Goal: Task Accomplishment & Management: Use online tool/utility

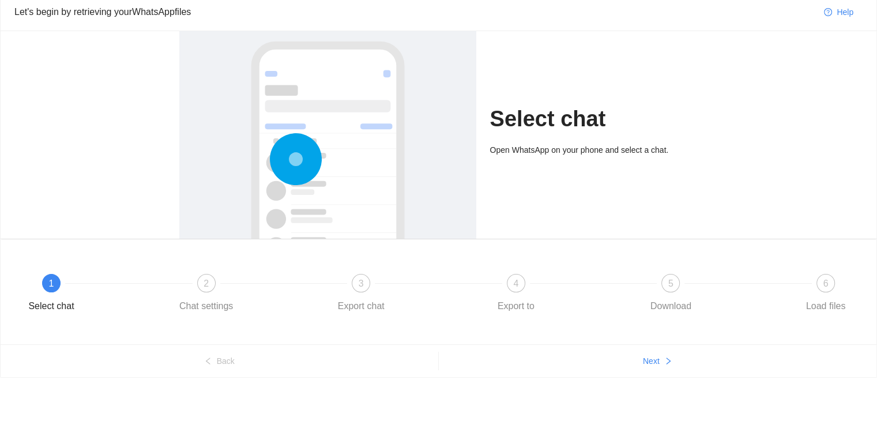
scroll to position [44, 0]
click at [217, 287] on div "2 Chat settings" at bounding box center [250, 294] width 155 height 42
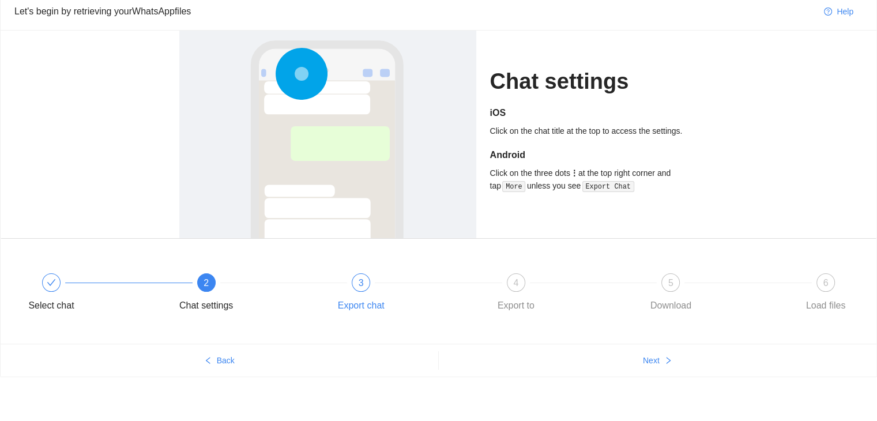
click at [371, 287] on div "3 Export chat" at bounding box center [405, 294] width 155 height 42
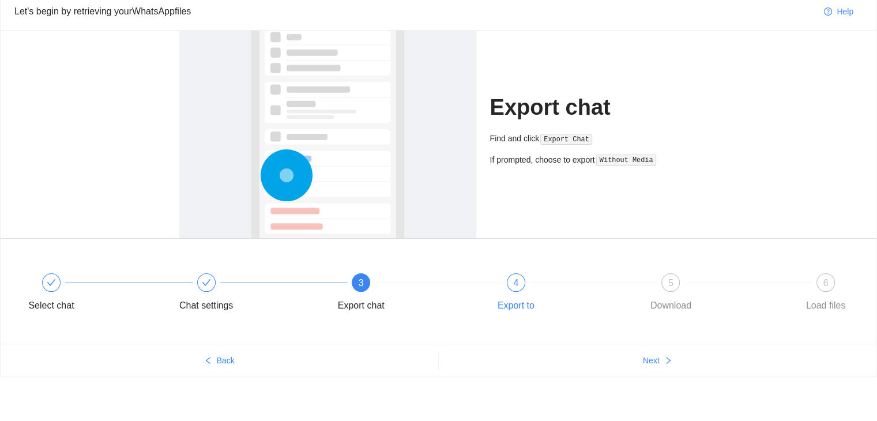
click at [506, 290] on div "4 Export to" at bounding box center [560, 294] width 155 height 42
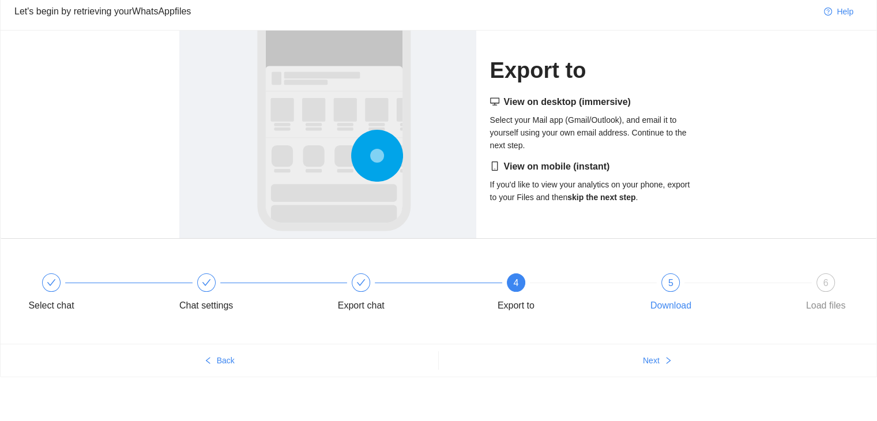
click at [659, 287] on div "5 Download" at bounding box center [714, 294] width 155 height 42
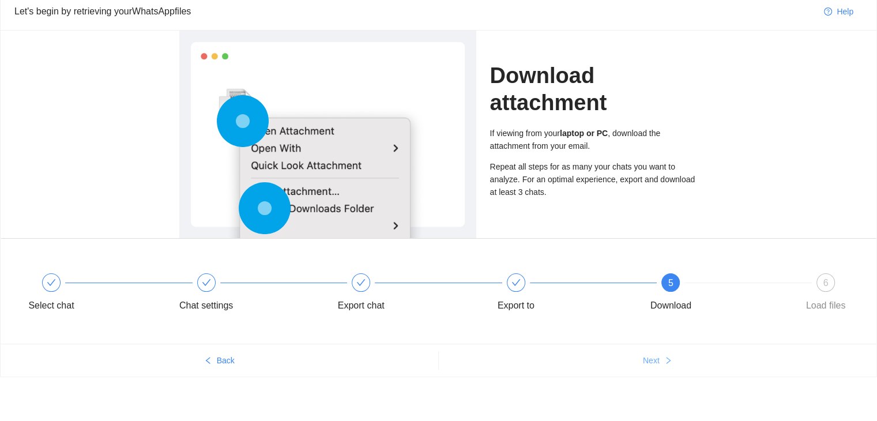
click at [668, 363] on icon "right" at bounding box center [668, 360] width 8 height 8
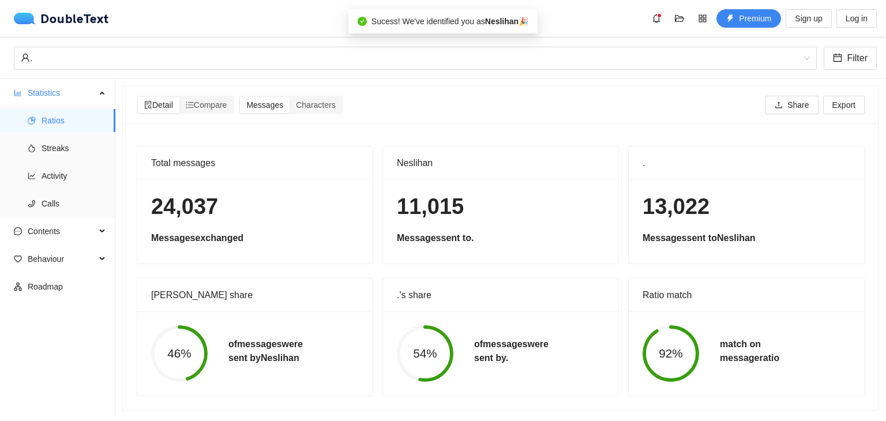
scroll to position [9, 0]
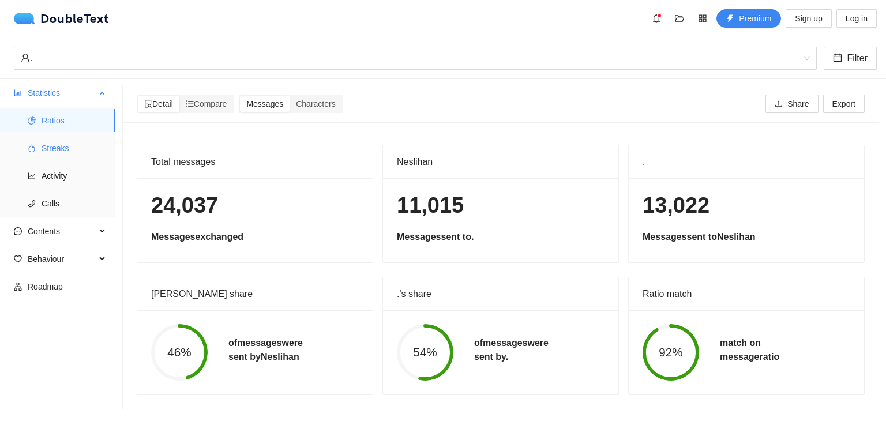
click at [67, 156] on span "Streaks" at bounding box center [74, 148] width 65 height 23
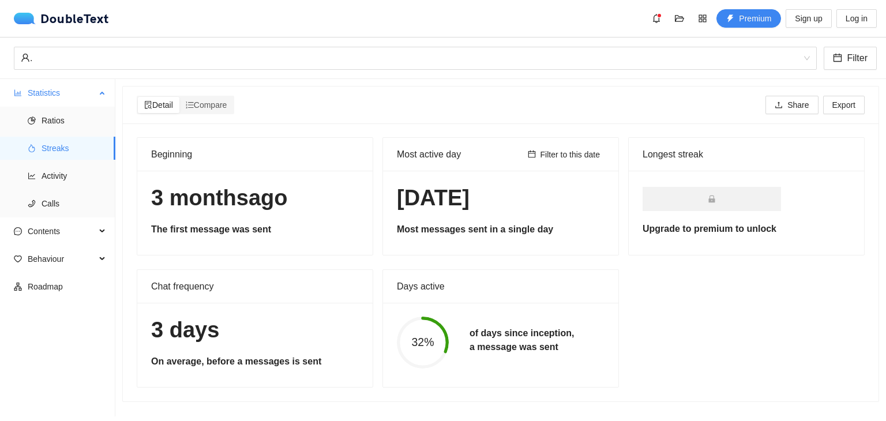
scroll to position [1, 0]
click at [59, 169] on span "Activity" at bounding box center [74, 175] width 65 height 23
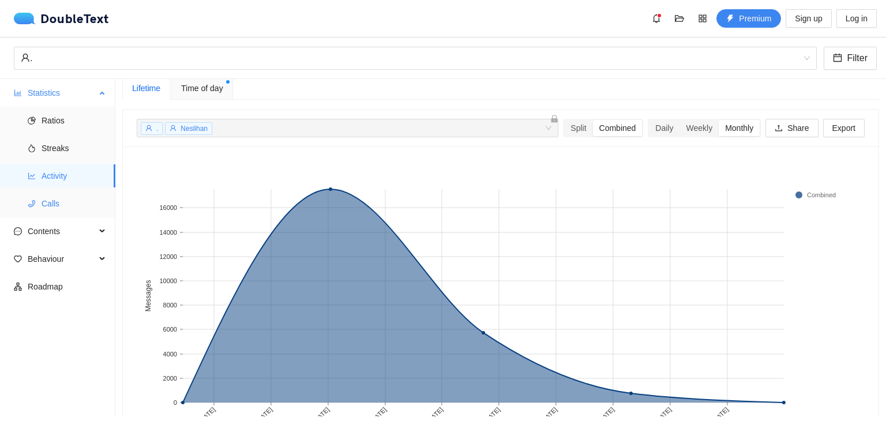
click at [55, 211] on span "Calls" at bounding box center [74, 203] width 65 height 23
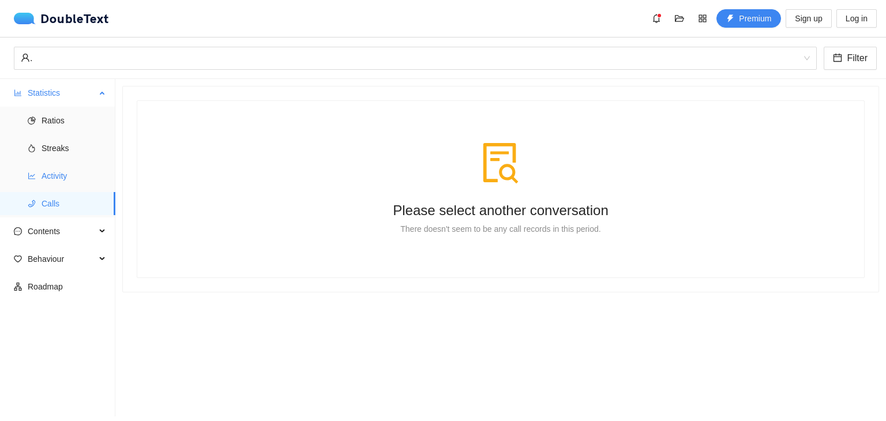
click at [52, 170] on span "Activity" at bounding box center [74, 175] width 65 height 23
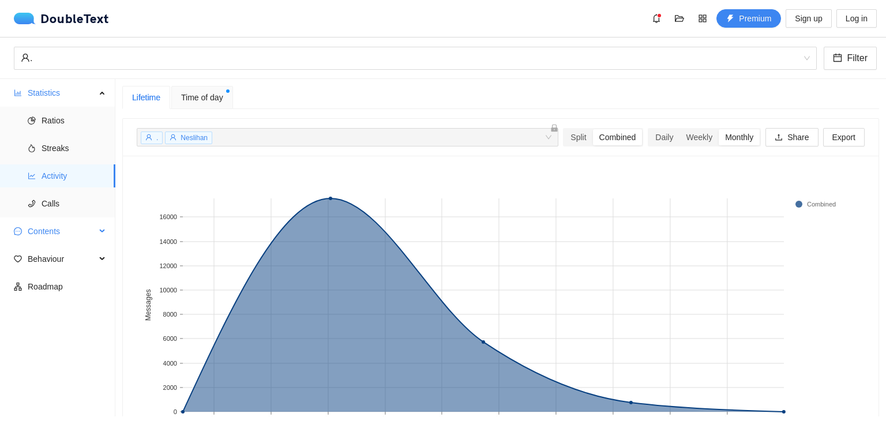
click at [58, 230] on span "Contents" at bounding box center [62, 231] width 68 height 23
click at [63, 280] on span "Emojis" at bounding box center [74, 286] width 65 height 23
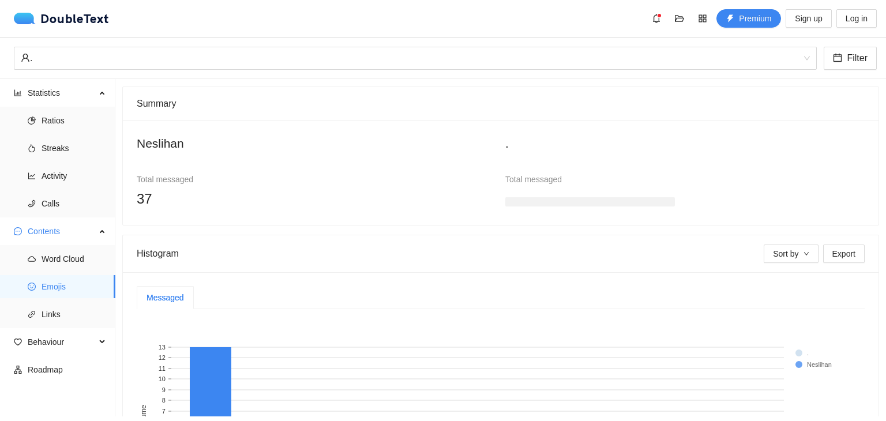
scroll to position [182, 0]
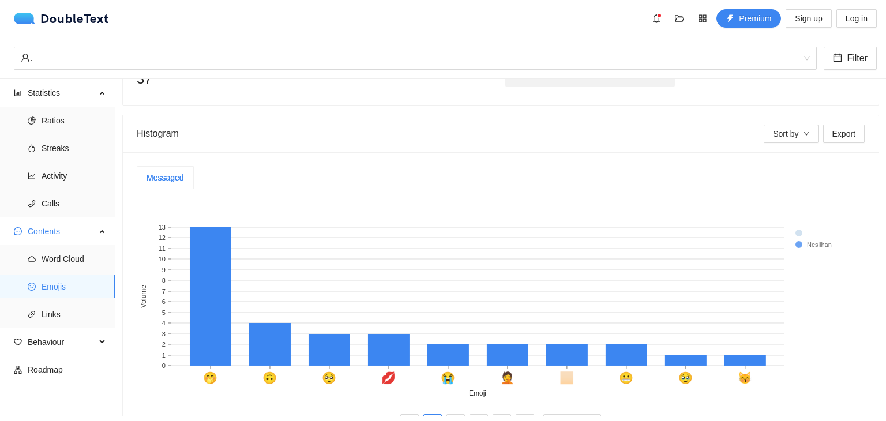
click at [803, 230] on rect at bounding box center [818, 233] width 46 height 12
click at [796, 245] on rect at bounding box center [818, 245] width 46 height 12
click at [76, 310] on span "Links" at bounding box center [74, 314] width 65 height 23
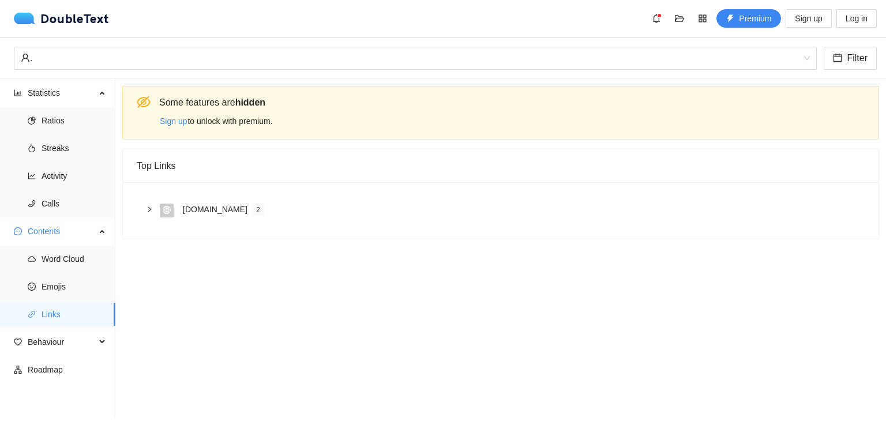
click at [166, 213] on icon "global" at bounding box center [167, 210] width 8 height 8
click at [196, 236] on span at bounding box center [269, 238] width 173 height 9
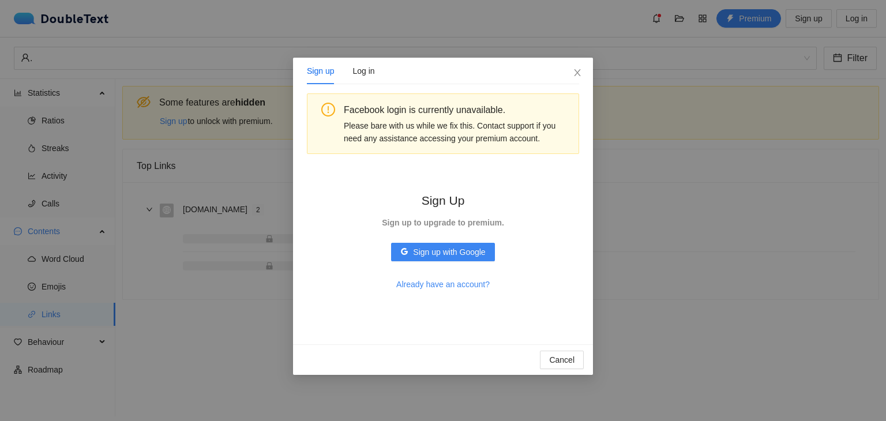
click at [196, 236] on div "Sign up Log in Facebook login is currently unavailable. Please bare with us whi…" at bounding box center [443, 210] width 886 height 421
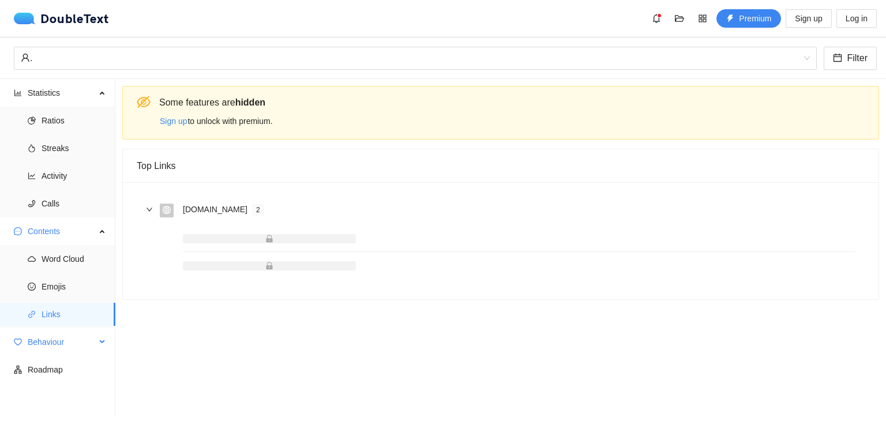
click at [62, 335] on span "Behaviour" at bounding box center [62, 341] width 68 height 23
click at [62, 380] on span "Engagement" at bounding box center [74, 369] width 65 height 23
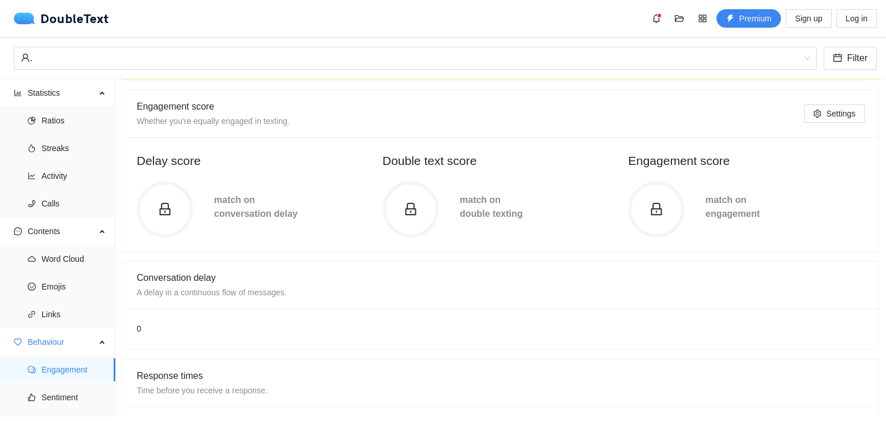
scroll to position [60, 0]
click at [159, 206] on icon "lock" at bounding box center [165, 209] width 14 height 14
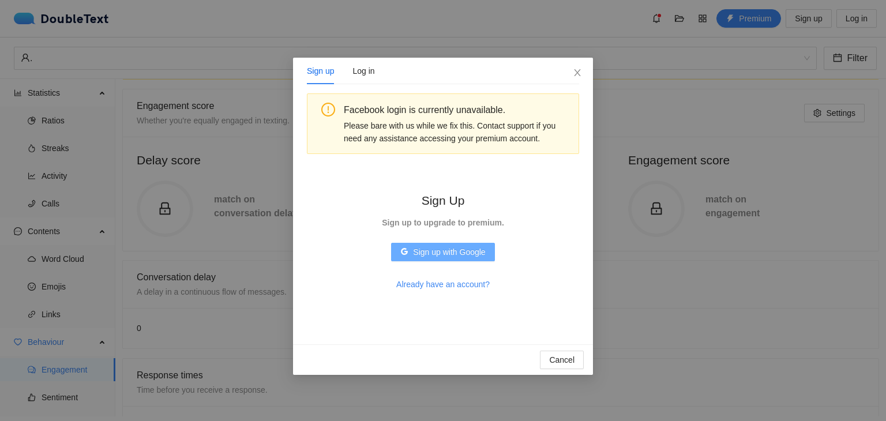
click at [416, 252] on span "Sign up with Google" at bounding box center [449, 252] width 72 height 13
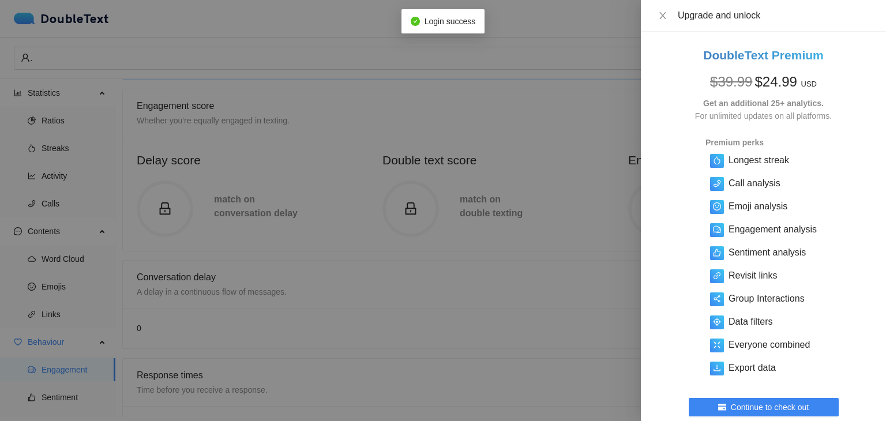
scroll to position [67, 0]
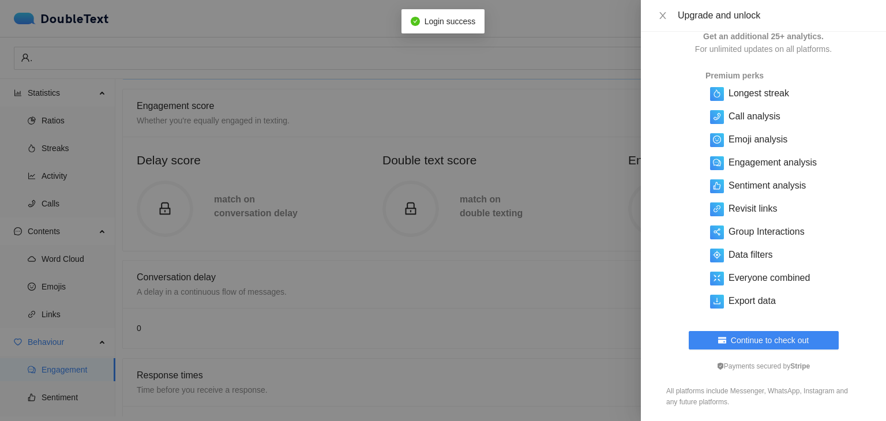
click at [570, 303] on div at bounding box center [443, 210] width 886 height 421
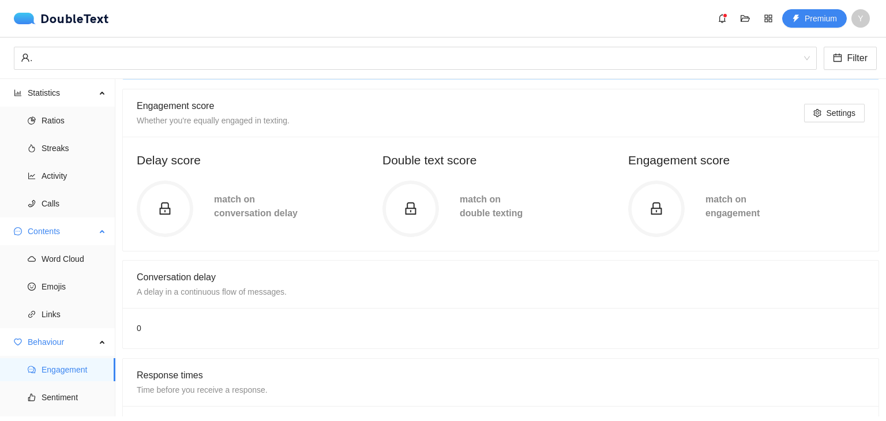
scroll to position [48, 0]
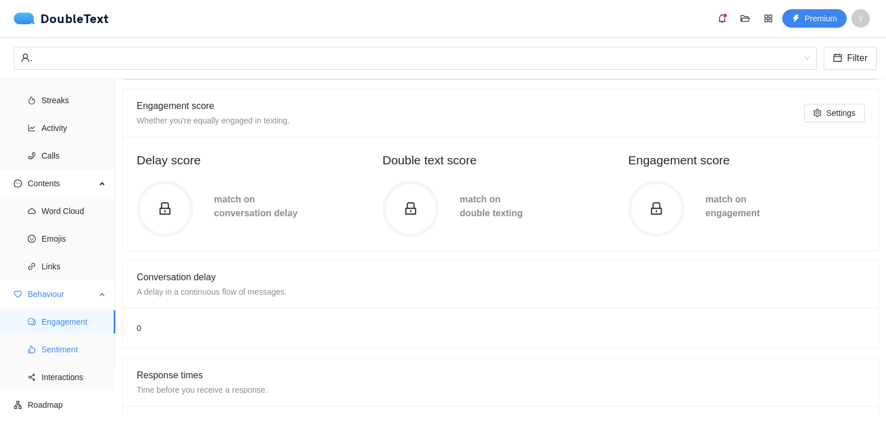
click at [67, 345] on span "Sentiment" at bounding box center [74, 349] width 65 height 23
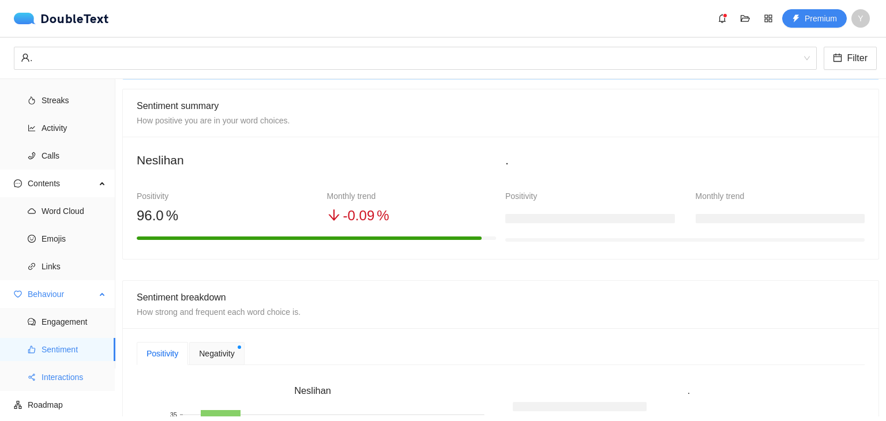
click at [66, 374] on span "Interactions" at bounding box center [74, 377] width 65 height 23
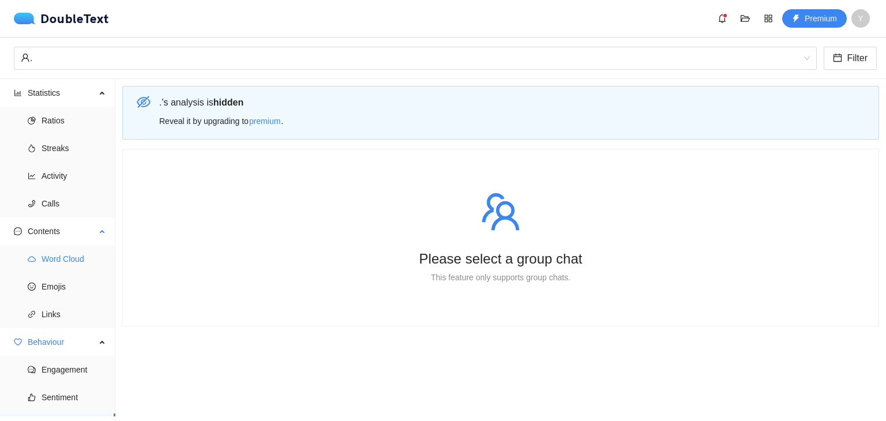
click at [55, 264] on span "Word Cloud" at bounding box center [74, 258] width 65 height 23
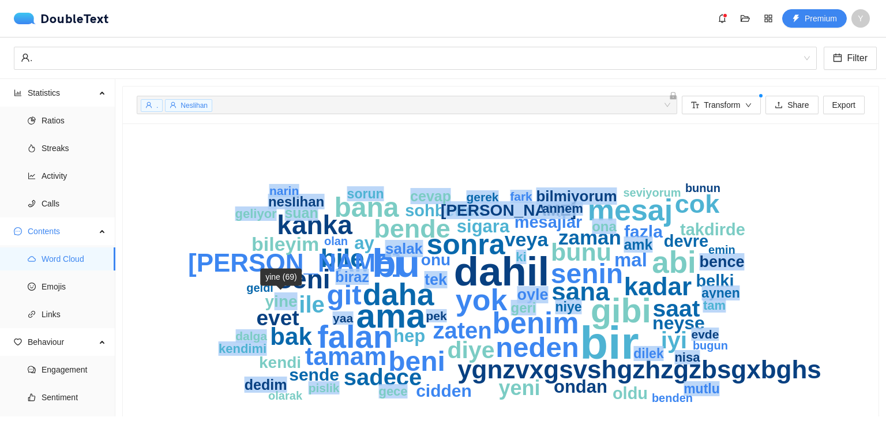
drag, startPoint x: 192, startPoint y: 270, endPoint x: 275, endPoint y: 302, distance: 89.1
click at [275, 302] on icon "bir dahil bu ama gibi falan abi daha mesaj yok benim sonra git neden beni bana …" at bounding box center [496, 287] width 719 height 300
click at [202, 218] on icon "bir dahil bu ama gibi falan abi daha mesaj yok benim sonra git neden beni bana …" at bounding box center [496, 287] width 719 height 300
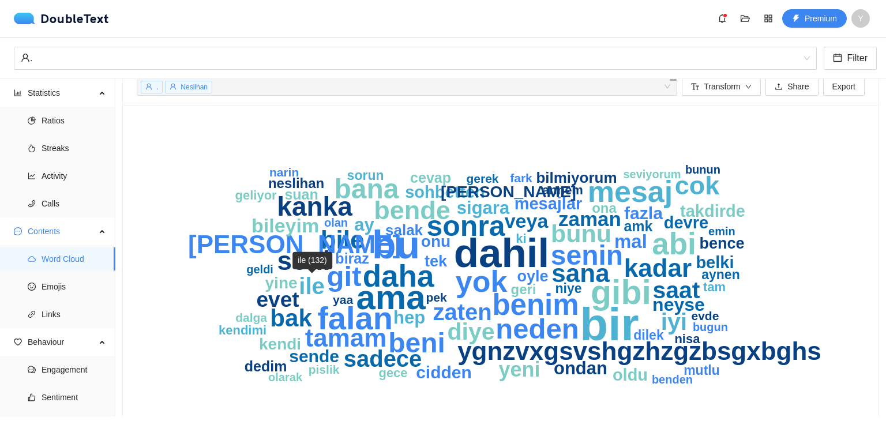
scroll to position [21, 0]
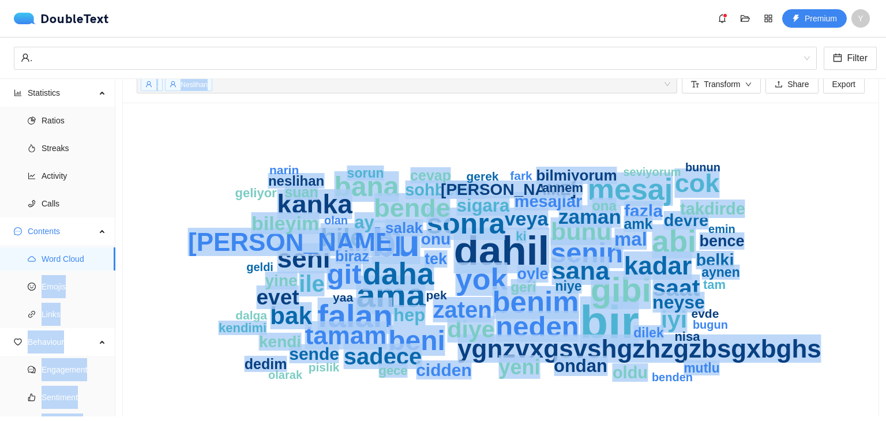
drag, startPoint x: 114, startPoint y: 256, endPoint x: 115, endPoint y: 221, distance: 35.2
click at [115, 221] on section "Statistics Ratios Streaks Activity Calls Contents Word Cloud Emojis Links Behav…" at bounding box center [443, 247] width 886 height 337
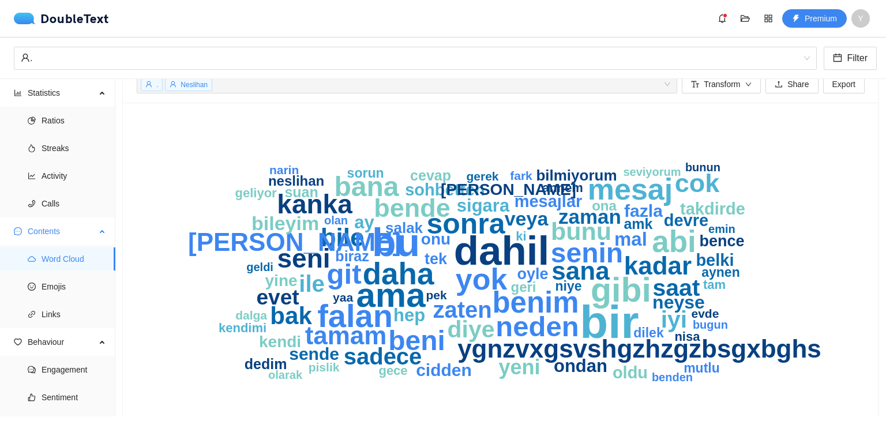
click at [76, 228] on span "Contents" at bounding box center [62, 231] width 68 height 23
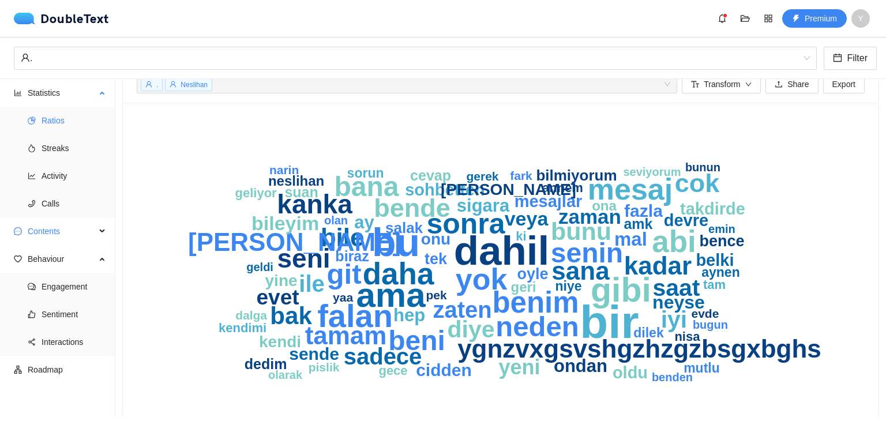
click at [67, 121] on span "Ratios" at bounding box center [74, 120] width 65 height 23
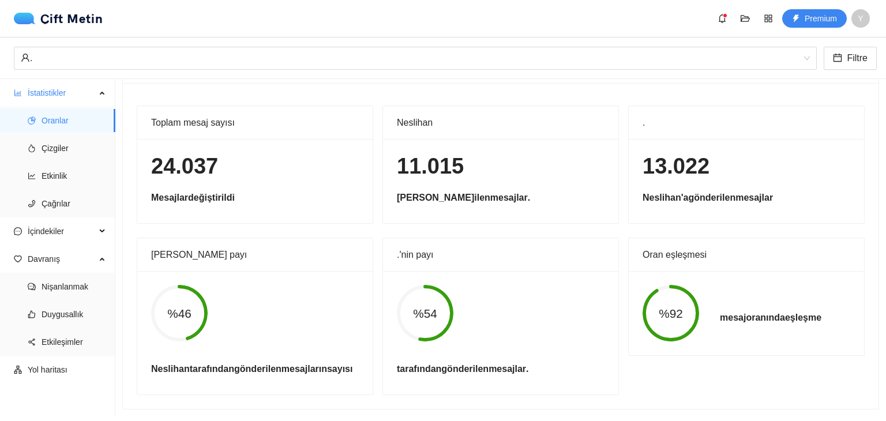
scroll to position [48, 0]
click at [41, 146] on li "Çizgiler" at bounding box center [57, 148] width 115 height 23
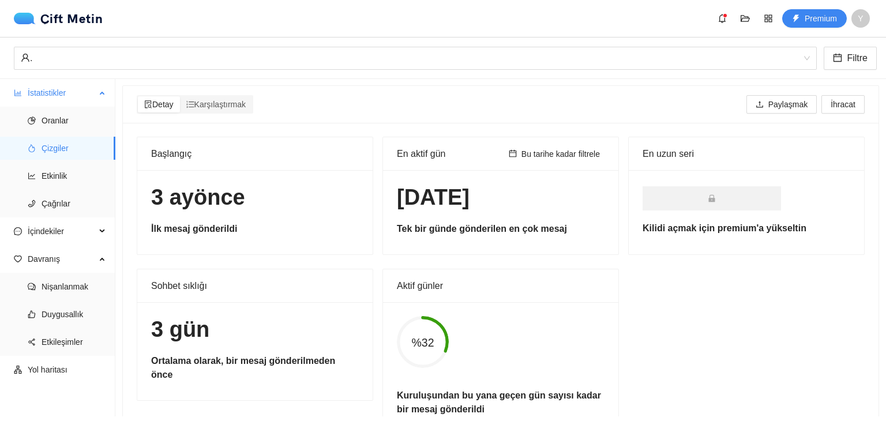
scroll to position [48, 0]
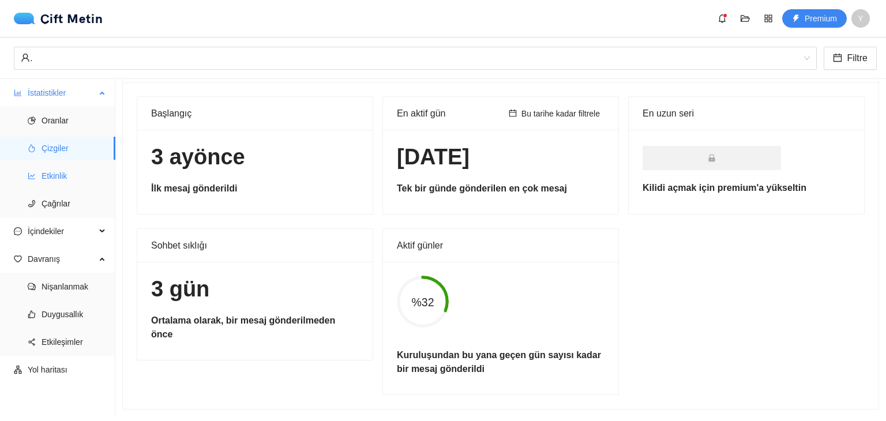
click at [83, 172] on span "Etkinlik" at bounding box center [74, 175] width 65 height 23
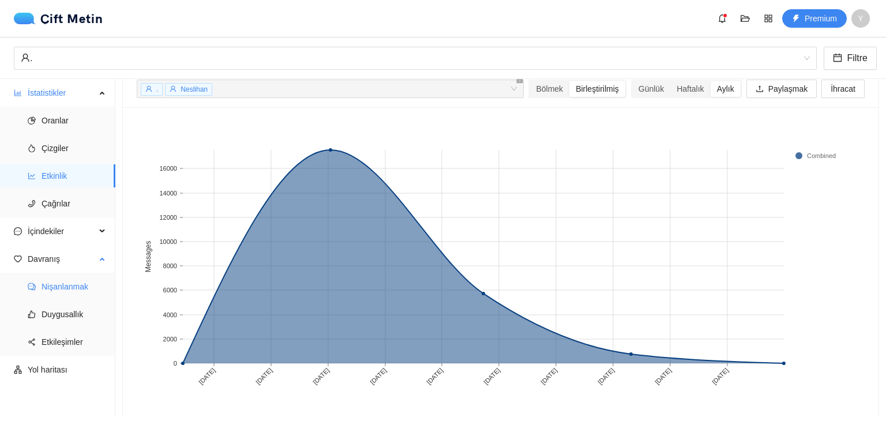
click at [91, 278] on span "Nişanlanmak" at bounding box center [74, 286] width 65 height 23
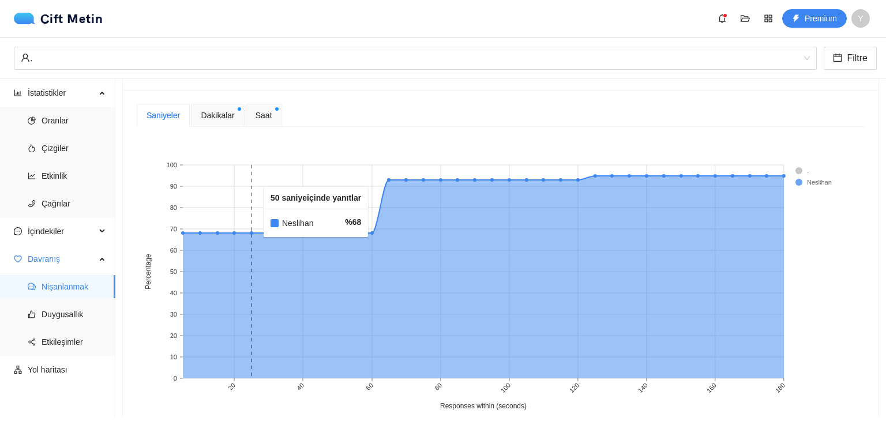
scroll to position [377, 0]
click at [228, 116] on font "Dakikalar" at bounding box center [217, 114] width 33 height 9
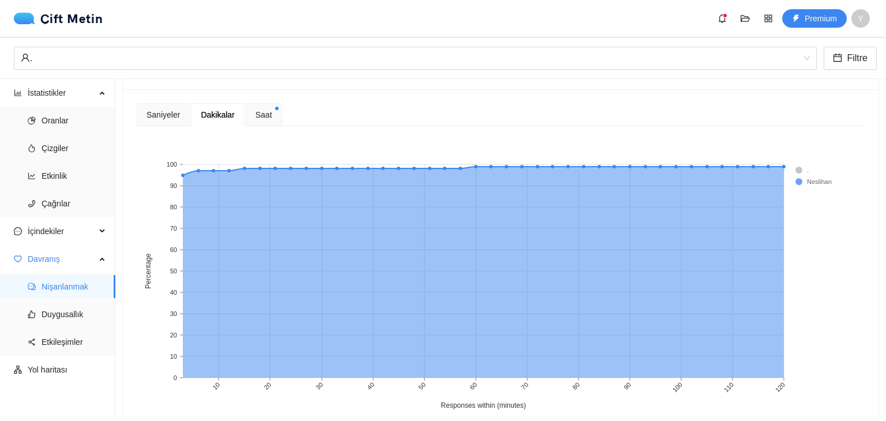
click at [259, 110] on font "Saat" at bounding box center [263, 114] width 17 height 9
click at [800, 168] on rect at bounding box center [818, 170] width 46 height 12
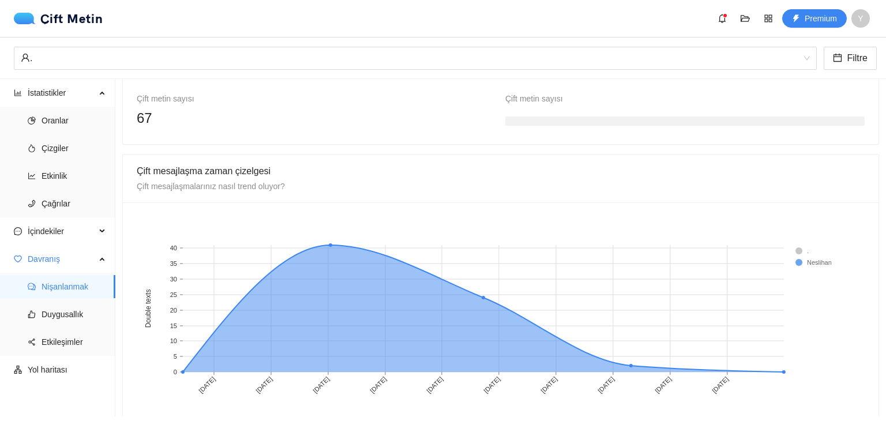
scroll to position [854, 0]
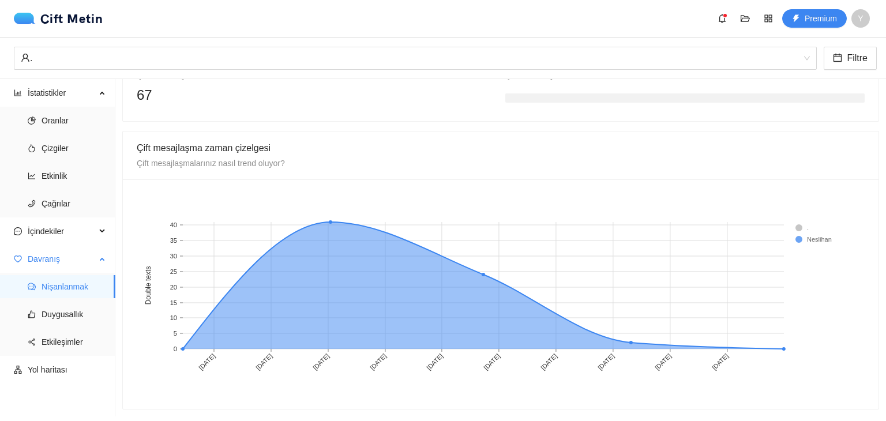
click at [98, 299] on ul "Nişanlanmak Duygusallık Etkileşimler" at bounding box center [57, 314] width 115 height 83
click at [69, 324] on span "Duygusallık" at bounding box center [74, 314] width 65 height 23
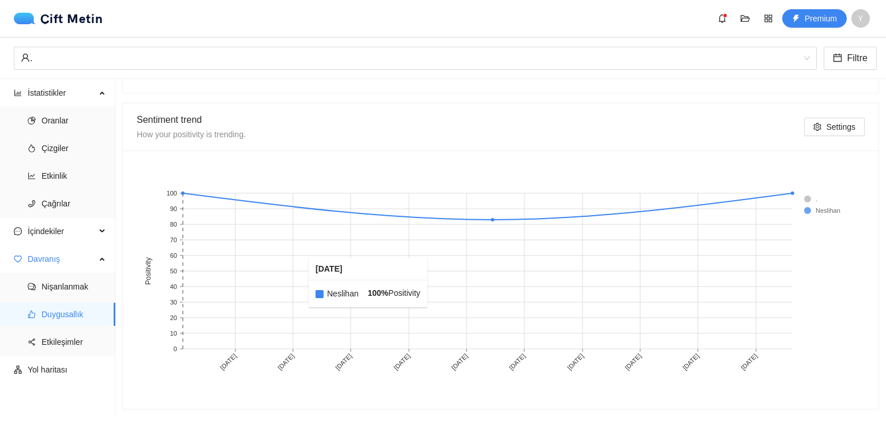
scroll to position [621, 0]
click at [805, 193] on rect at bounding box center [827, 199] width 46 height 12
click at [57, 341] on font "Etkileşimler" at bounding box center [63, 341] width 42 height 9
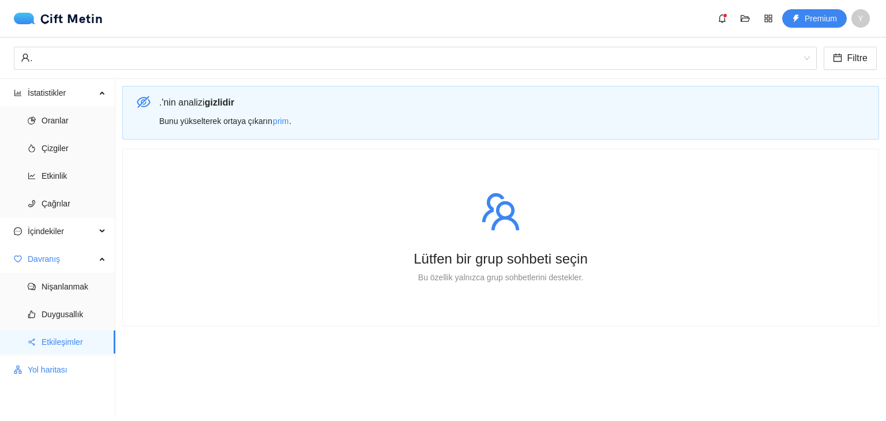
click at [52, 365] on font "Yol haritası" at bounding box center [48, 369] width 40 height 9
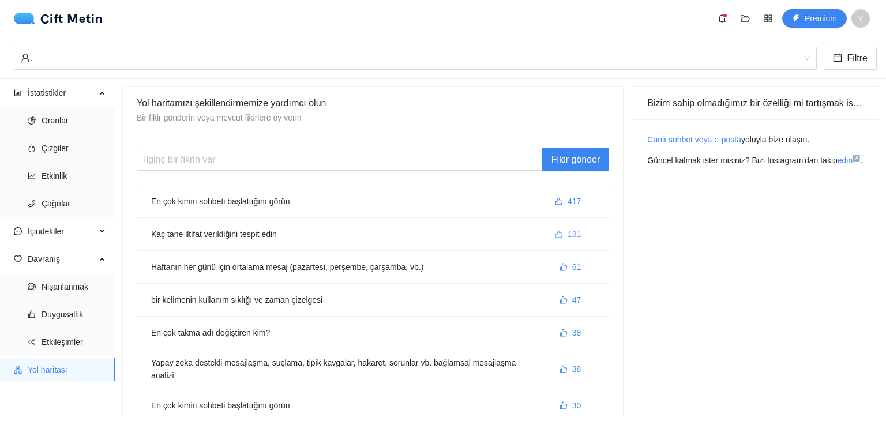
click at [557, 238] on icon "beğenmek" at bounding box center [559, 234] width 8 height 8
click at [557, 238] on span "beğenmek" at bounding box center [559, 234] width 8 height 9
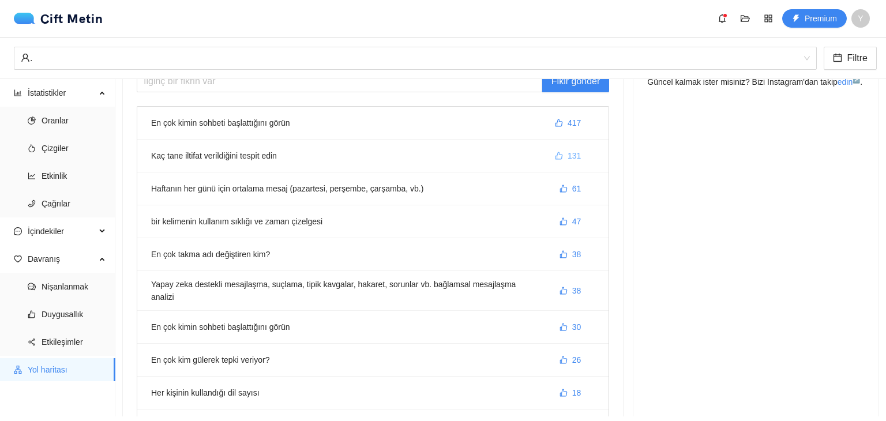
scroll to position [80, 0]
click at [63, 123] on font "Oranlar" at bounding box center [55, 120] width 27 height 9
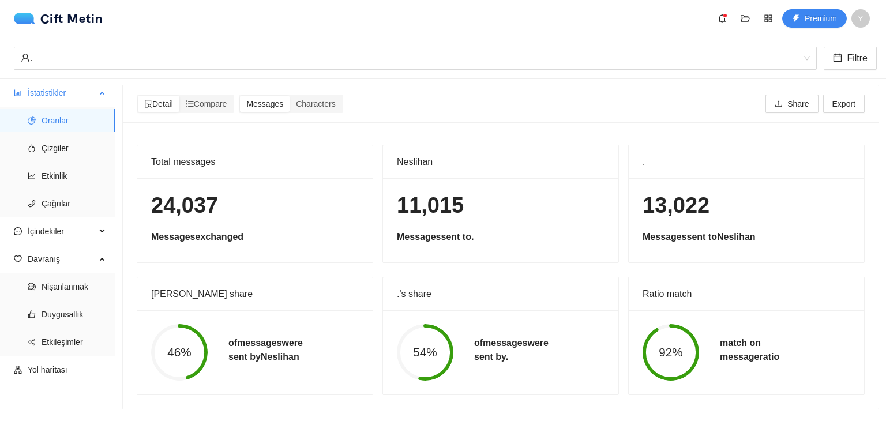
scroll to position [48, 0]
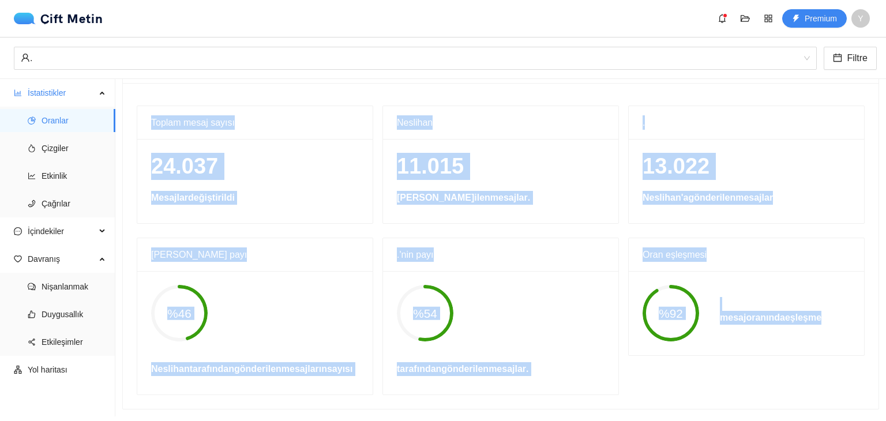
drag, startPoint x: 151, startPoint y: 118, endPoint x: 813, endPoint y: 343, distance: 700.0
click at [814, 343] on div "Toplam mesaj sayısı 24.037 Mesajlar değiştirildi Neslihan 11.015 Gönderilen mes…" at bounding box center [500, 251] width 737 height 290
copy div "Toplam mesaj sayısı 24.037 Mesajlar değiştirildi Neslihan 11.015 Gönderilen mes…"
click at [246, 139] on div "24.037 Mesajlar değiştirildi" at bounding box center [254, 181] width 235 height 84
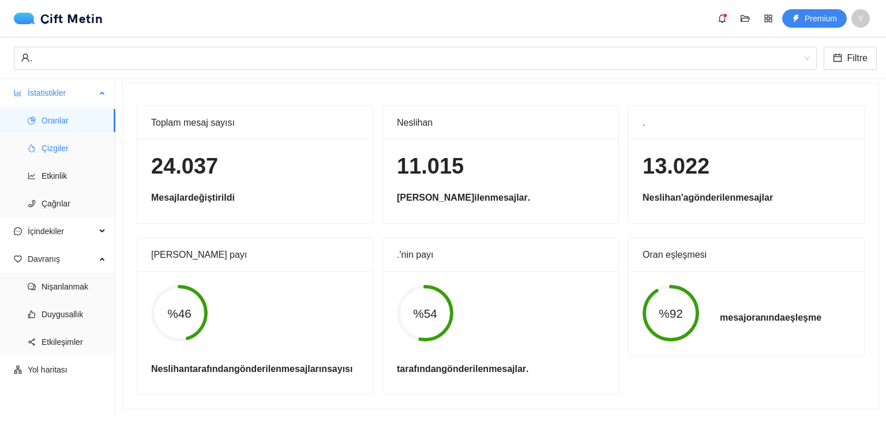
click at [65, 141] on span "Çizgiler" at bounding box center [74, 148] width 65 height 23
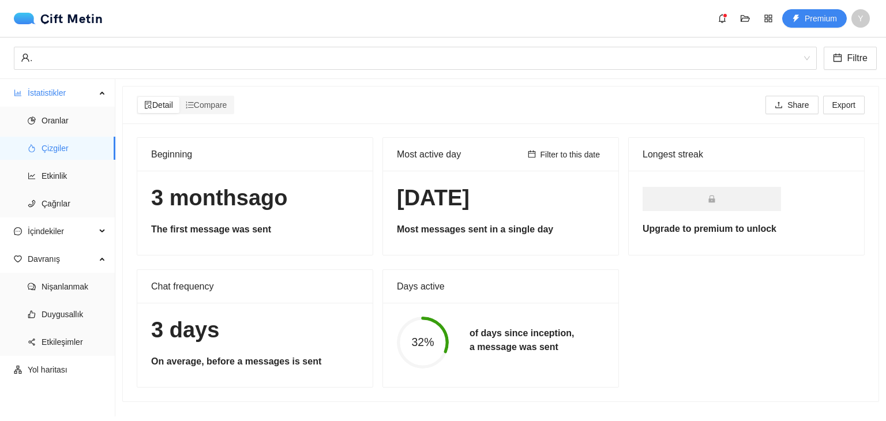
scroll to position [49, 0]
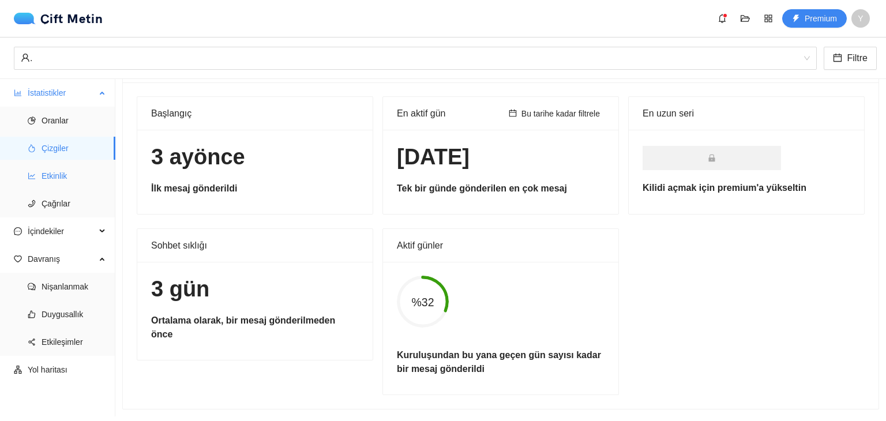
click at [32, 167] on li "Etkinlik" at bounding box center [57, 175] width 115 height 23
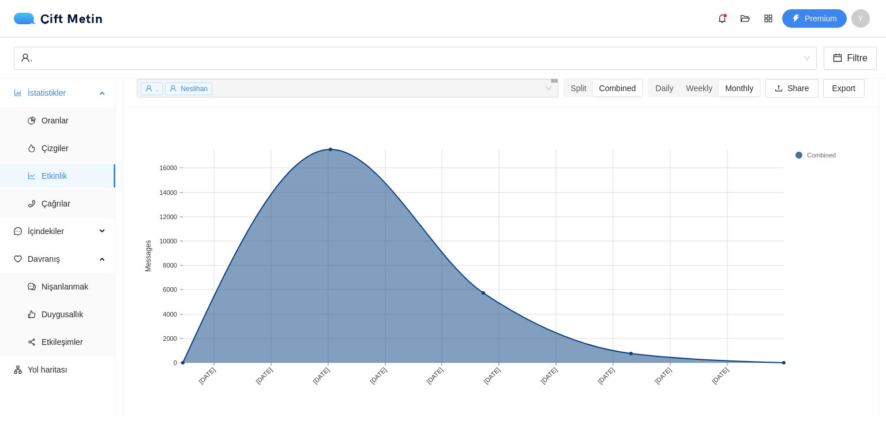
scroll to position [71, 0]
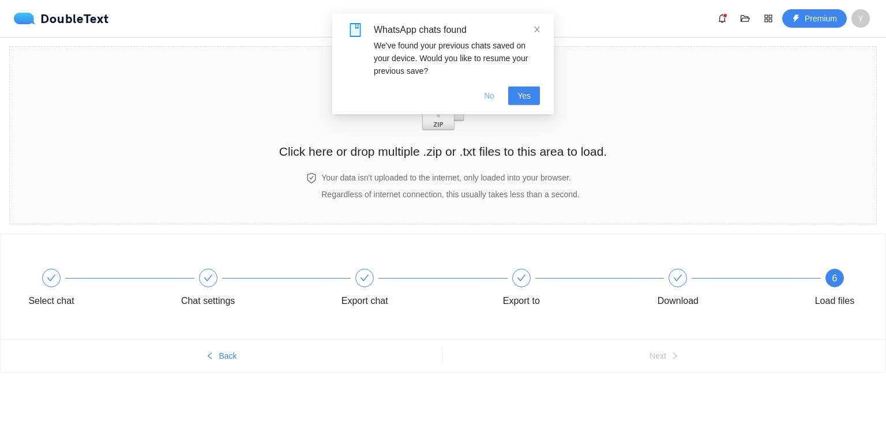
click at [485, 96] on span "No" at bounding box center [489, 95] width 10 height 13
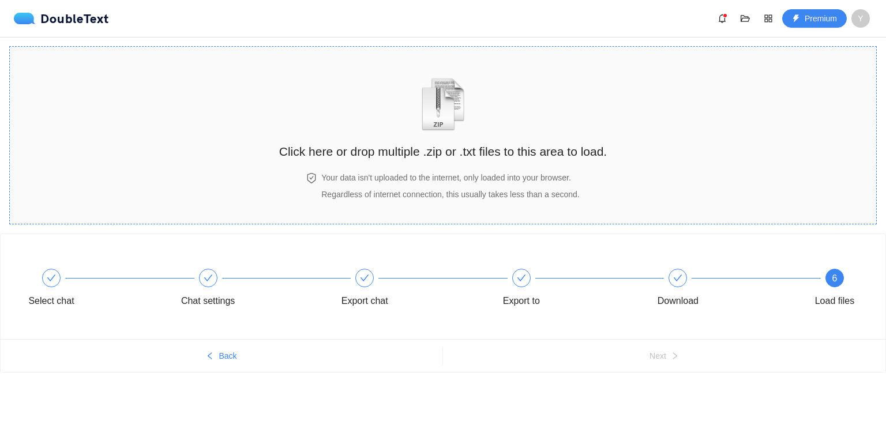
click at [488, 132] on div "Click here or drop multiple .zip or .txt files to this area to load." at bounding box center [443, 109] width 328 height 103
click at [745, 19] on icon "folder-open" at bounding box center [745, 18] width 9 height 9
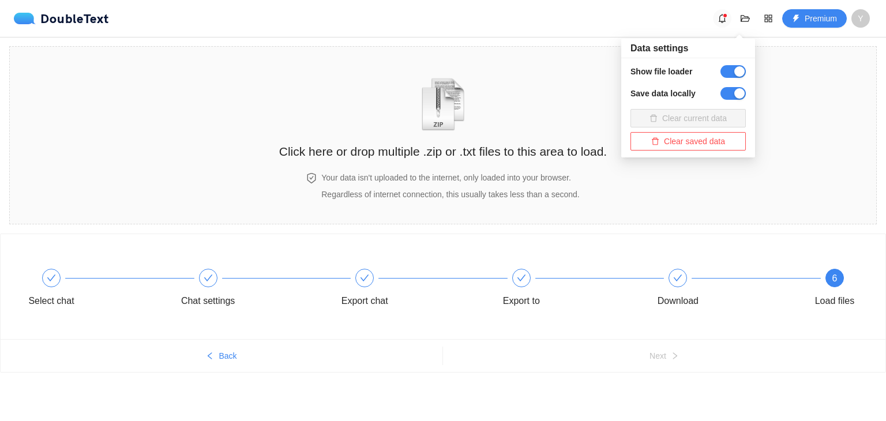
click at [726, 12] on button "button" at bounding box center [722, 18] width 18 height 18
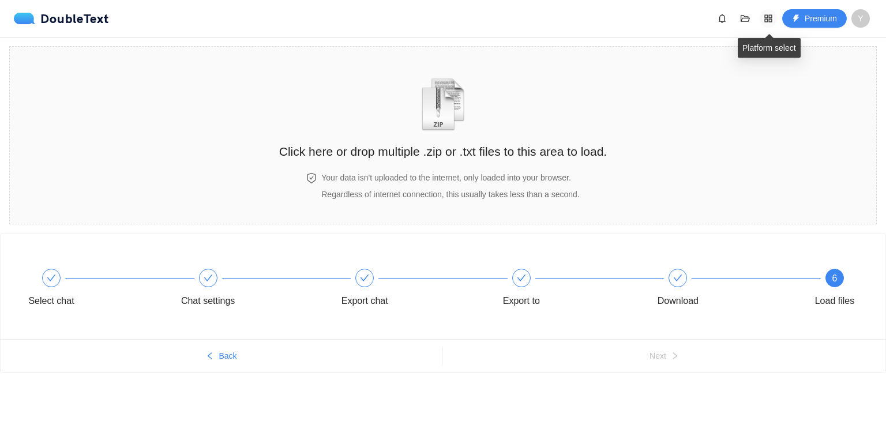
click at [767, 16] on span "appstore" at bounding box center [768, 18] width 17 height 9
click at [745, 19] on icon "folder-open" at bounding box center [745, 18] width 9 height 9
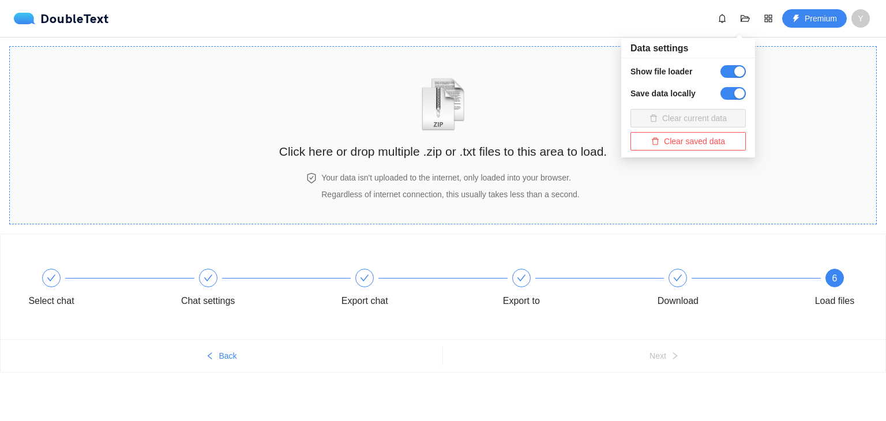
click at [565, 146] on h2 "Click here or drop multiple .zip or .txt files to this area to load." at bounding box center [443, 151] width 328 height 19
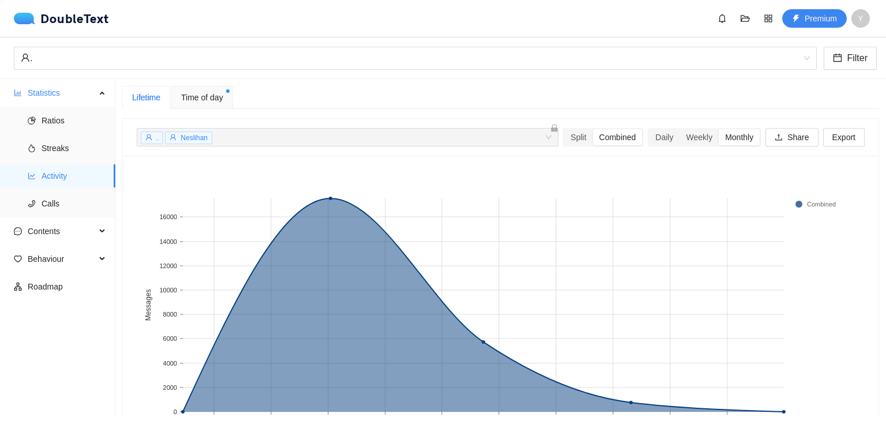
click at [200, 90] on div "Time of day" at bounding box center [202, 97] width 62 height 23
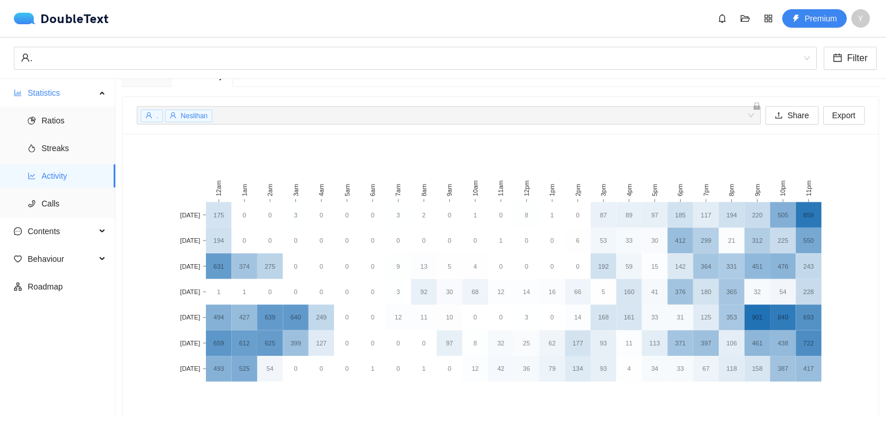
scroll to position [71, 0]
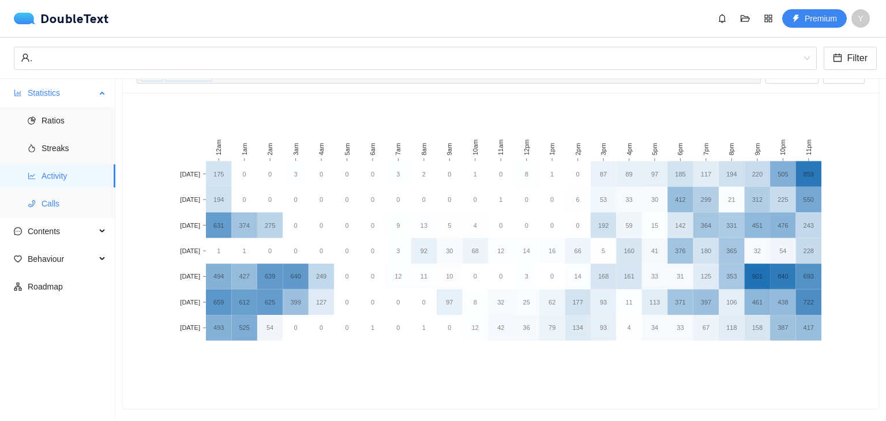
click at [32, 197] on li "Calls" at bounding box center [57, 203] width 115 height 23
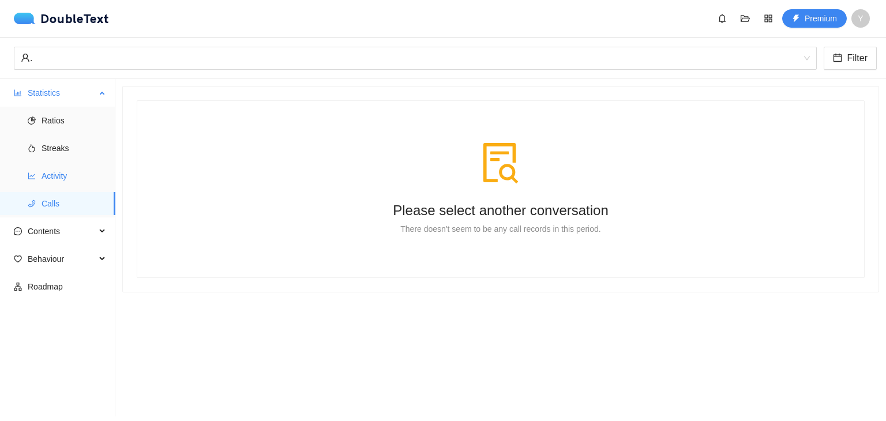
click at [59, 167] on span "Activity" at bounding box center [74, 175] width 65 height 23
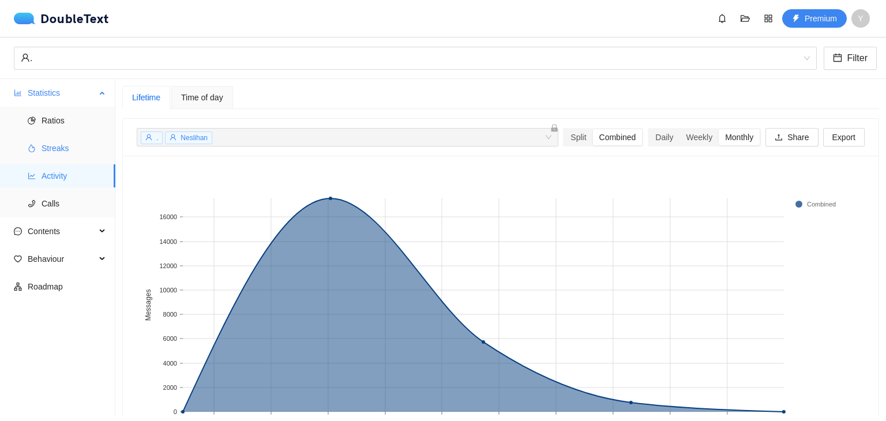
click at [54, 145] on span "Streaks" at bounding box center [74, 148] width 65 height 23
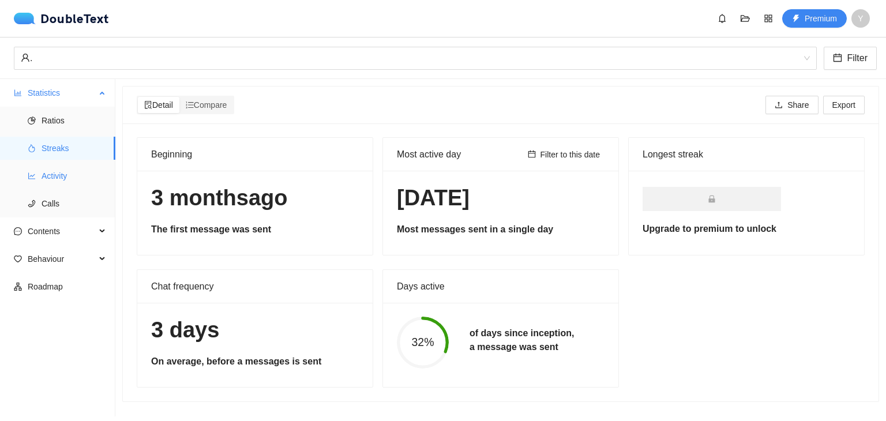
click at [60, 164] on span "Activity" at bounding box center [74, 175] width 65 height 23
